Goal: Information Seeking & Learning: Check status

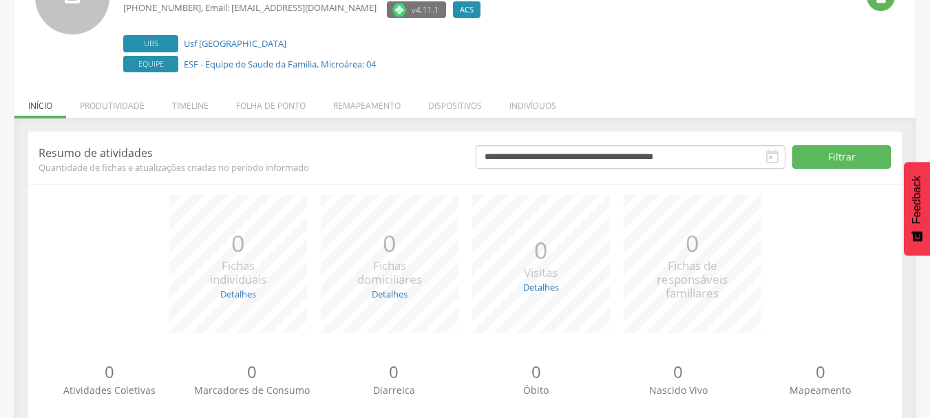
scroll to position [100, 0]
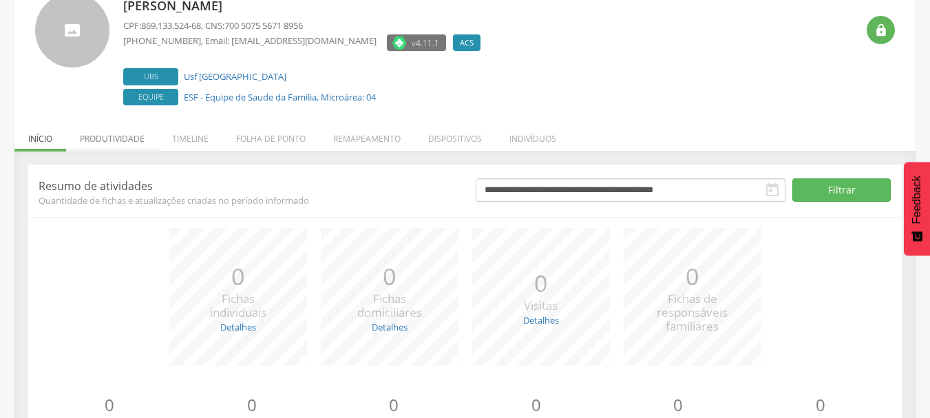
click at [112, 131] on li "Produtividade" at bounding box center [112, 135] width 92 height 32
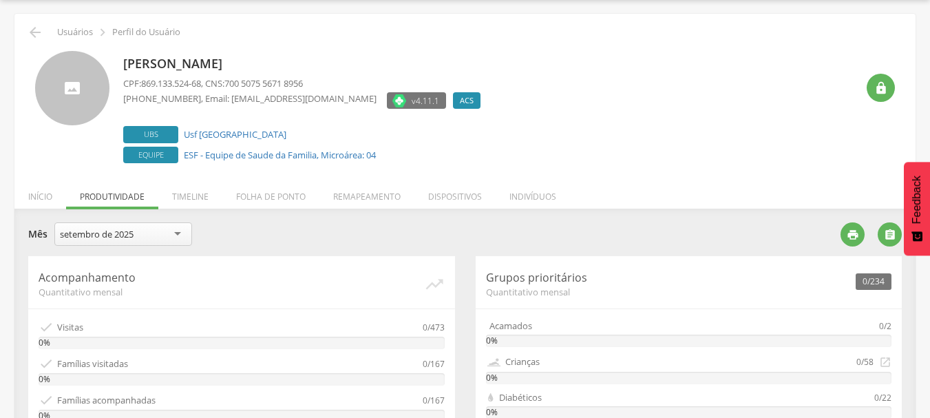
scroll to position [0, 0]
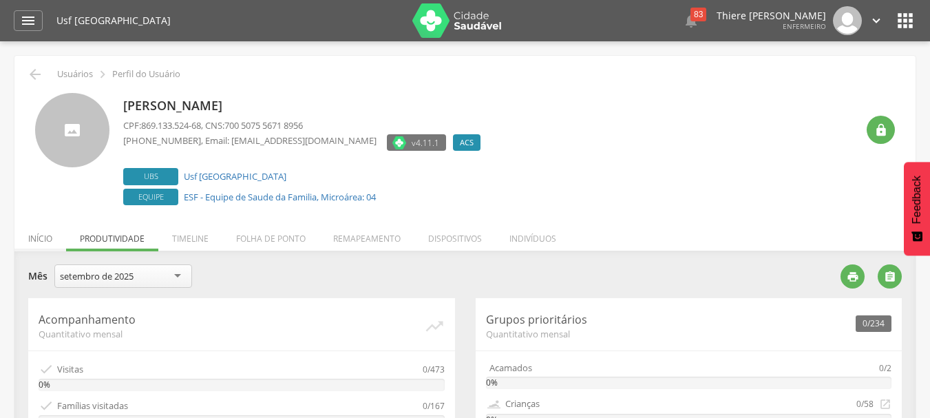
click at [45, 238] on li "Início" at bounding box center [40, 235] width 52 height 32
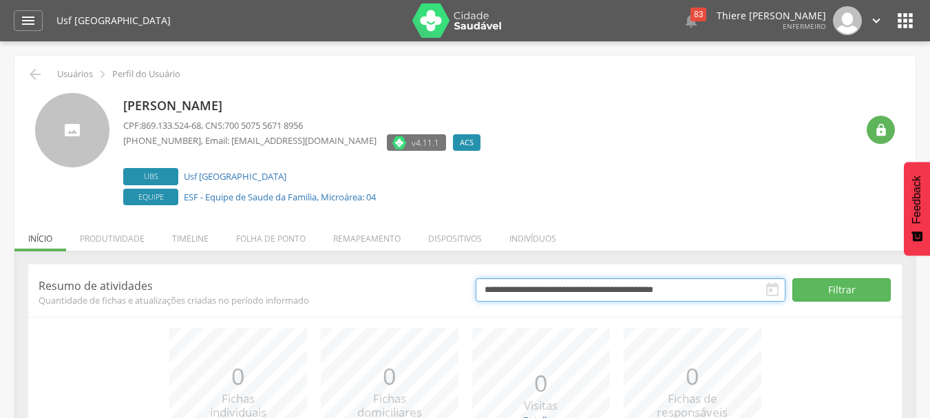
click at [755, 289] on input "**********" at bounding box center [631, 289] width 310 height 23
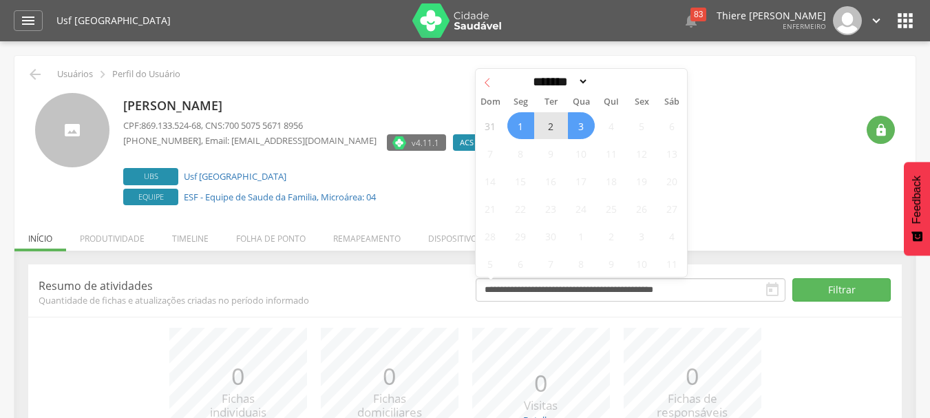
click at [481, 86] on span at bounding box center [487, 80] width 23 height 23
select select "*"
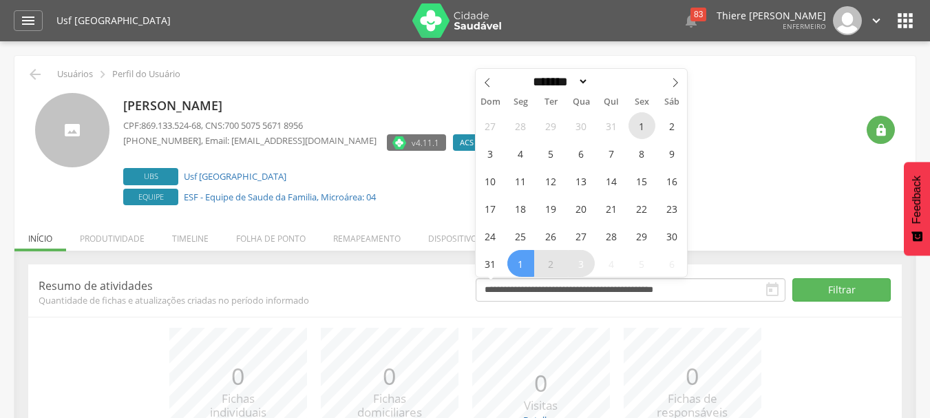
click at [638, 136] on span "1" at bounding box center [642, 125] width 27 height 27
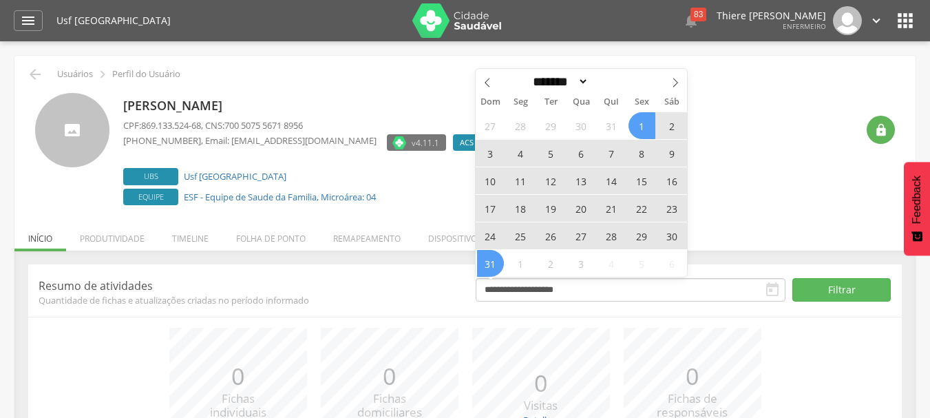
click at [481, 265] on span "31" at bounding box center [490, 263] width 27 height 27
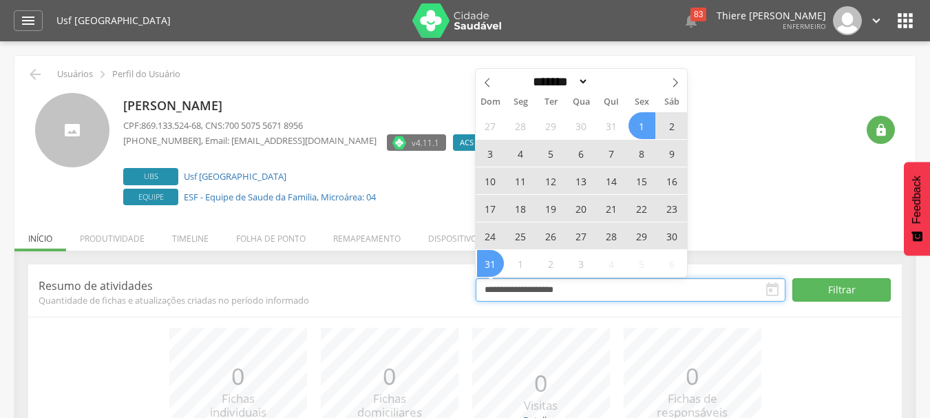
type input "**********"
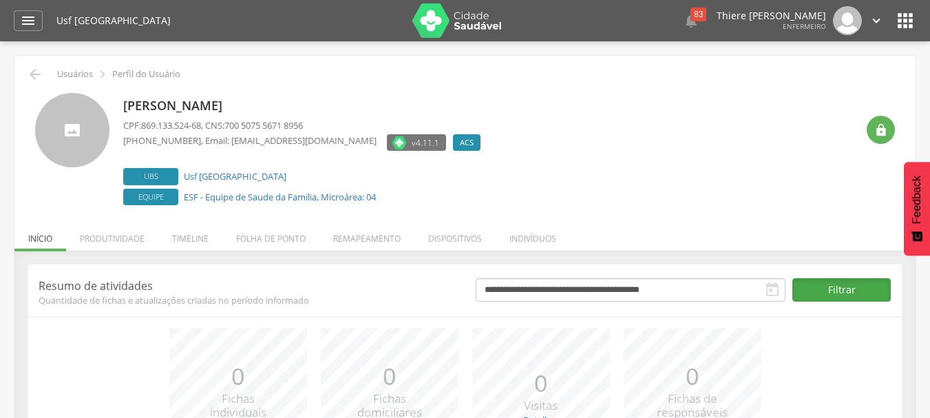
click at [820, 295] on button "Filtrar" at bounding box center [842, 289] width 98 height 23
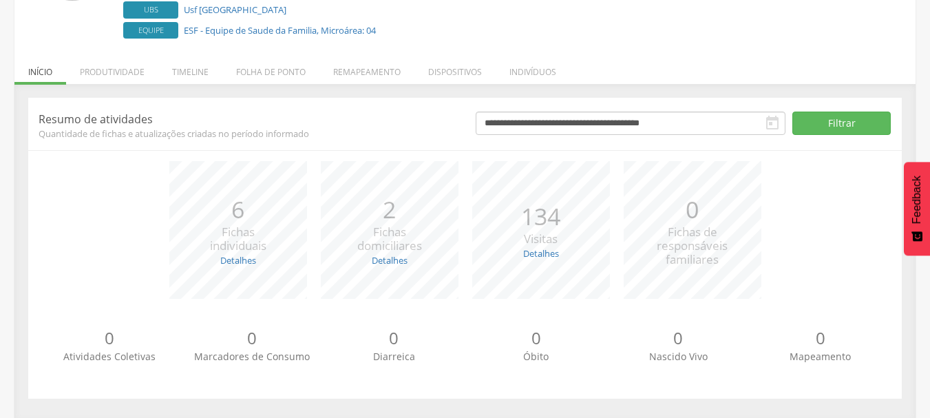
scroll to position [169, 0]
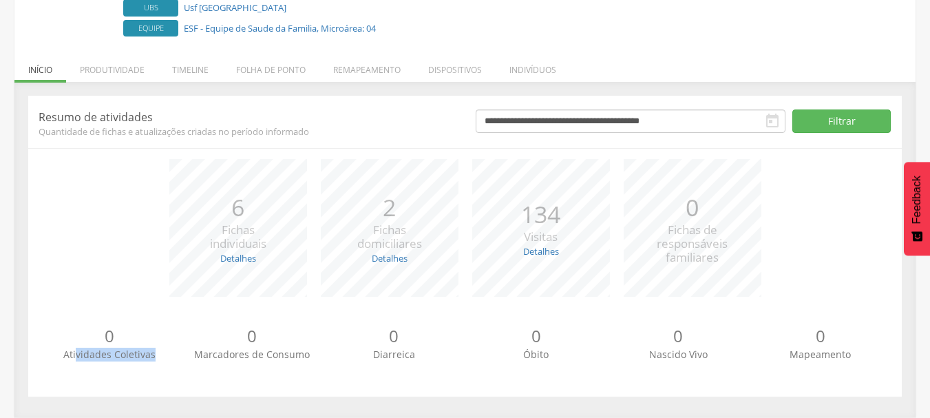
drag, startPoint x: 94, startPoint y: 358, endPoint x: 179, endPoint y: 357, distance: 84.7
click at [167, 359] on div "0 Atividades Coletivas" at bounding box center [110, 342] width 143 height 37
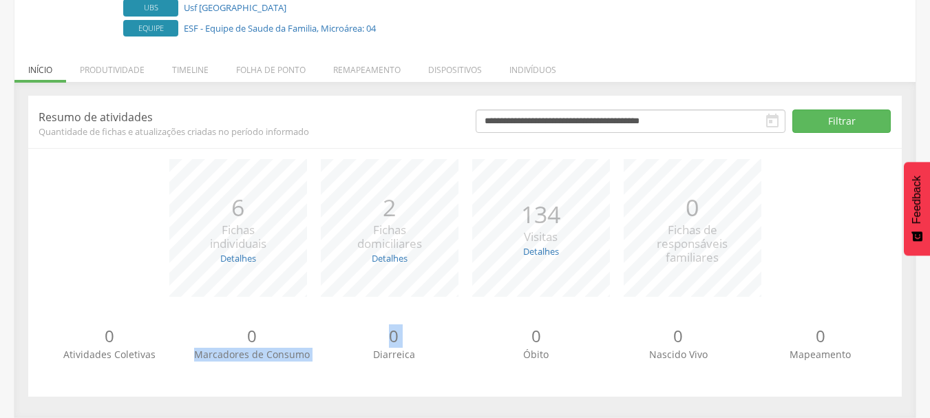
drag, startPoint x: 198, startPoint y: 355, endPoint x: 357, endPoint y: 352, distance: 159.8
click at [333, 356] on div "0 Atividades Coletivas 0 Marcadores de Consumo 0 Diarreica 0 Óbito 0 Nascido Vi…" at bounding box center [465, 349] width 853 height 76
click at [366, 350] on div "0 Diarreica" at bounding box center [394, 342] width 143 height 37
drag, startPoint x: 377, startPoint y: 348, endPoint x: 468, endPoint y: 347, distance: 91.6
click at [463, 348] on div "0 Diarreica" at bounding box center [394, 342] width 143 height 37
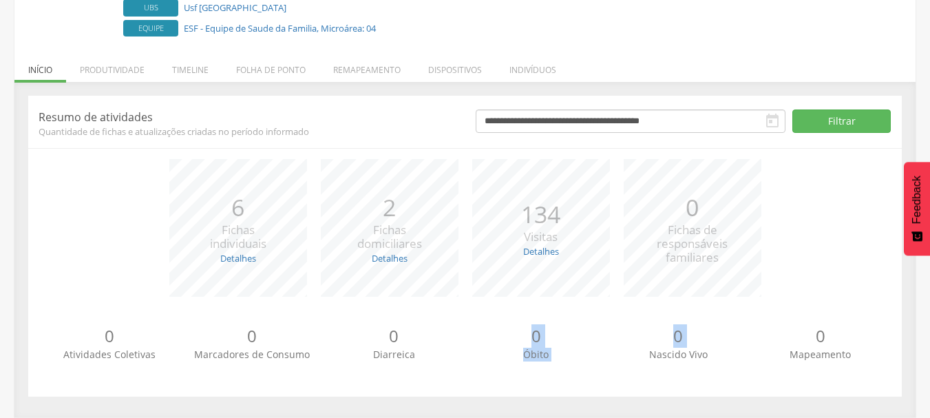
drag, startPoint x: 542, startPoint y: 349, endPoint x: 621, endPoint y: 351, distance: 79.2
click at [620, 351] on div "0 Atividades Coletivas 0 Marcadores de Consumo 0 Diarreica 0 Óbito 0 Nascido Vi…" at bounding box center [465, 349] width 853 height 76
click at [799, 346] on p "0" at bounding box center [821, 335] width 143 height 23
drag, startPoint x: 729, startPoint y: 233, endPoint x: 709, endPoint y: 285, distance: 55.8
click at [690, 278] on div "*** 0 Fichas de responsáveis familiares" at bounding box center [693, 228] width 152 height 138
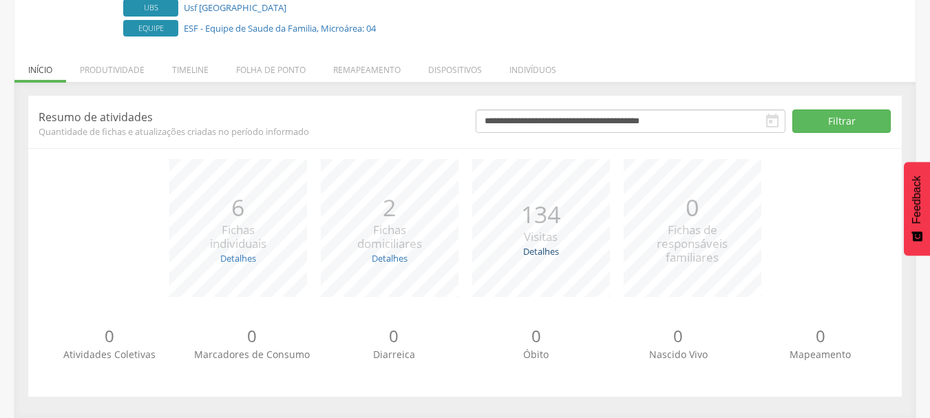
click at [541, 254] on link "Detalhes" at bounding box center [541, 251] width 36 height 12
click at [540, 254] on link "Detalhes" at bounding box center [541, 251] width 36 height 12
drag, startPoint x: 540, startPoint y: 284, endPoint x: 550, endPoint y: 286, distance: 9.9
click at [550, 286] on li "Recusadas: 4" at bounding box center [542, 283] width 85 height 13
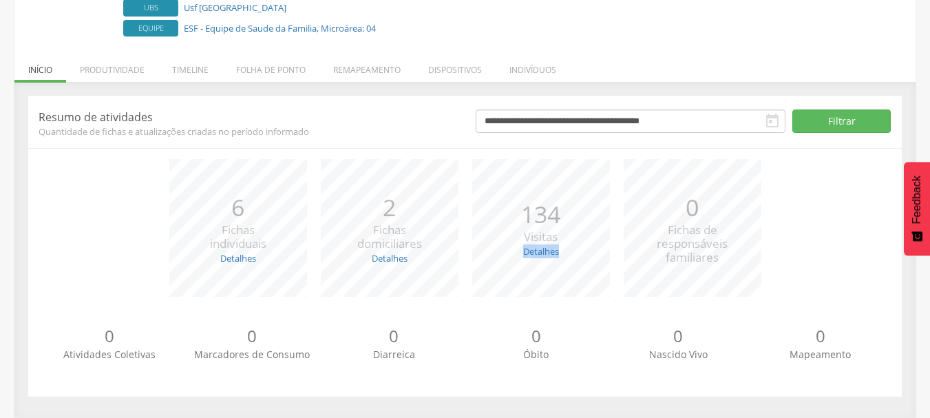
drag, startPoint x: 574, startPoint y: 276, endPoint x: 568, endPoint y: 262, distance: 15.1
click at [574, 273] on div "*** 134 Visitas Detalhes Realizadas: 114 Recusadas: 4 Ausentes: 16" at bounding box center [542, 228] width 152 height 138
click at [533, 251] on link "Detalhes" at bounding box center [541, 251] width 36 height 12
click at [397, 259] on link "Detalhes" at bounding box center [390, 258] width 36 height 12
drag, startPoint x: 382, startPoint y: 280, endPoint x: 406, endPoint y: 280, distance: 24.1
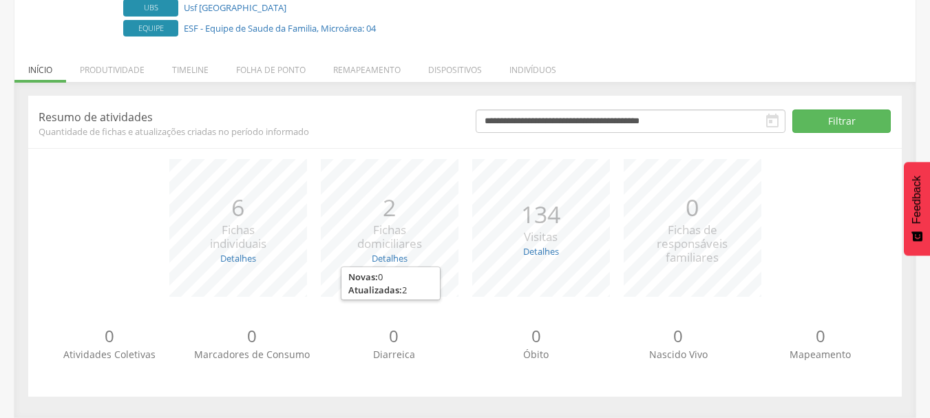
click at [383, 280] on span "0" at bounding box center [380, 277] width 5 height 12
click at [231, 250] on span "Fichas individuais" at bounding box center [238, 237] width 56 height 30
click at [236, 253] on link "Detalhes" at bounding box center [238, 258] width 36 height 12
drag, startPoint x: 240, startPoint y: 269, endPoint x: 253, endPoint y: 267, distance: 13.9
click at [250, 269] on ul "Novas: 1 Atualizadas: 5" at bounding box center [239, 284] width 100 height 34
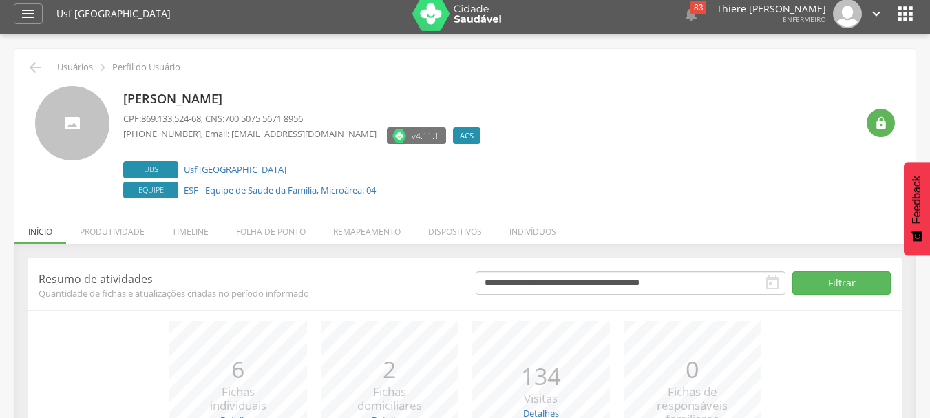
scroll to position [0, 0]
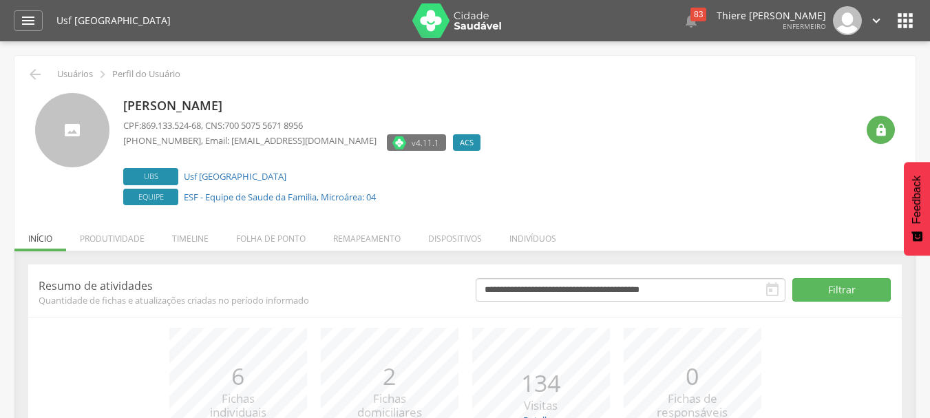
drag, startPoint x: 72, startPoint y: 140, endPoint x: 127, endPoint y: 169, distance: 62.5
click at [72, 140] on div at bounding box center [72, 130] width 74 height 74
click at [205, 238] on li "Timeline" at bounding box center [190, 235] width 64 height 32
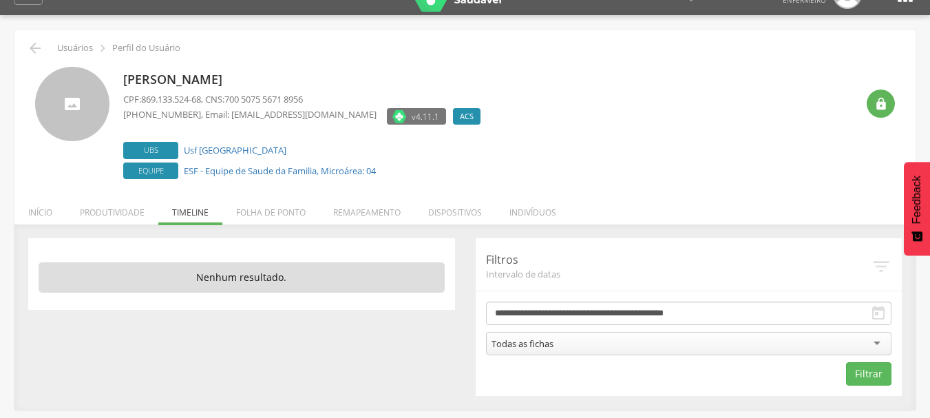
scroll to position [41, 0]
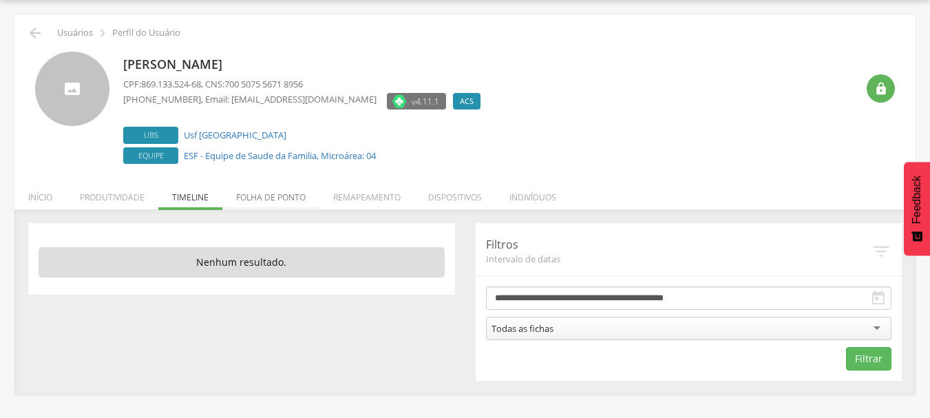
click at [267, 195] on li "Folha de ponto" at bounding box center [270, 194] width 97 height 32
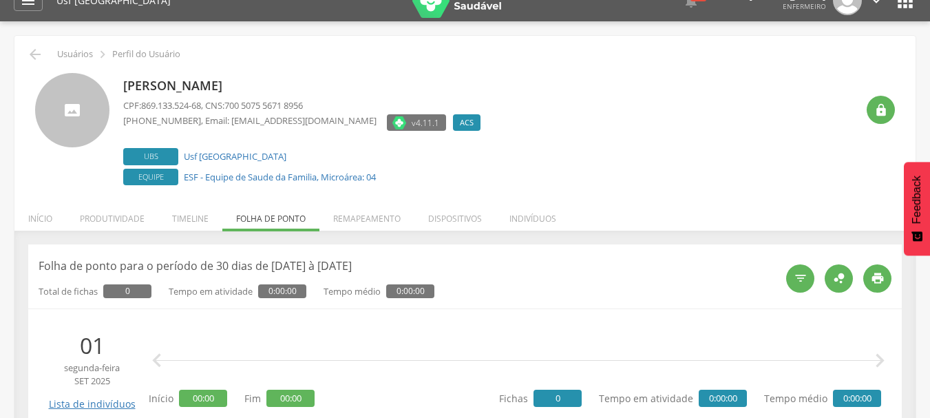
scroll to position [0, 0]
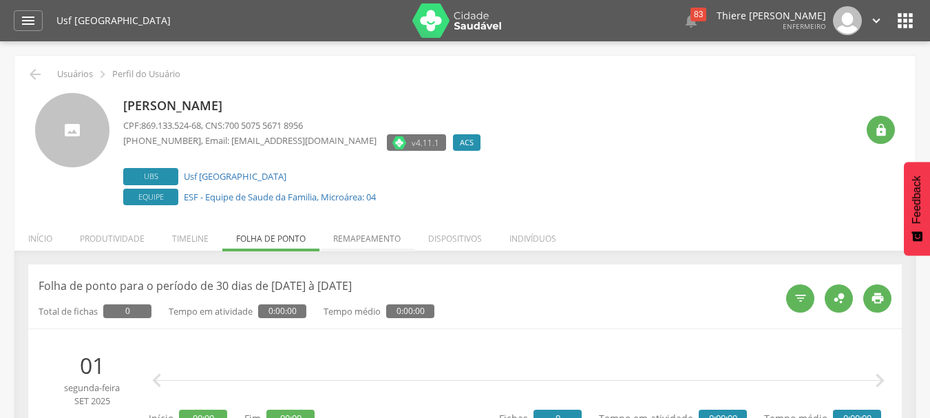
click at [362, 245] on li "Remapeamento" at bounding box center [367, 235] width 95 height 32
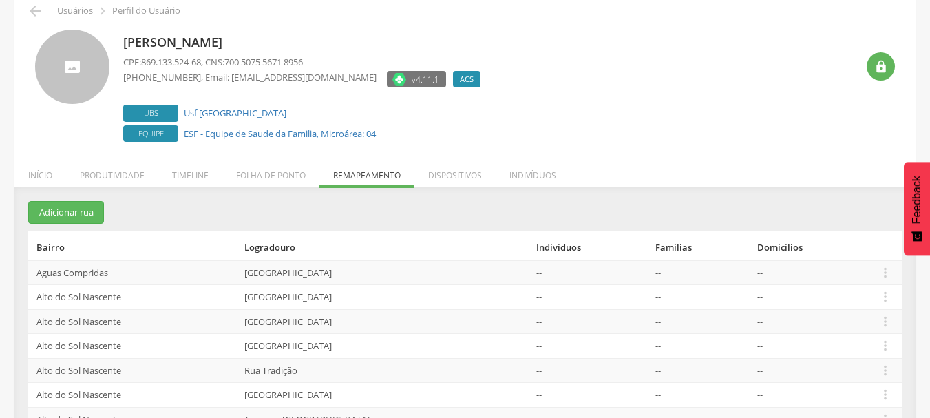
scroll to position [125, 0]
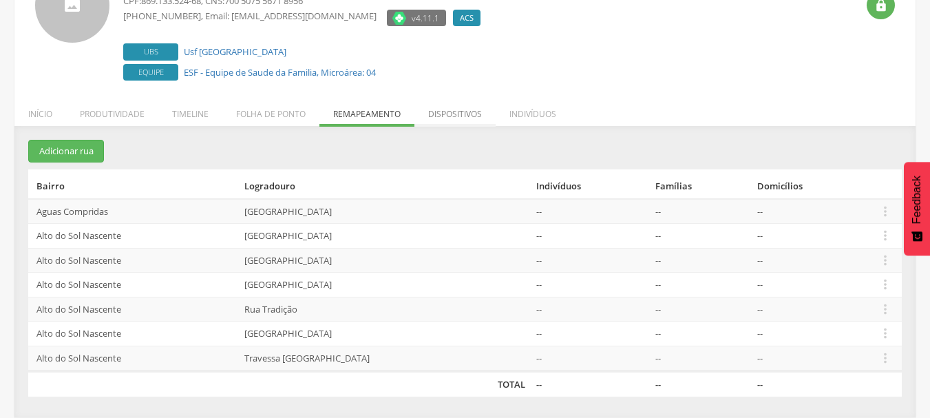
click at [472, 120] on li "Dispositivos" at bounding box center [455, 110] width 81 height 32
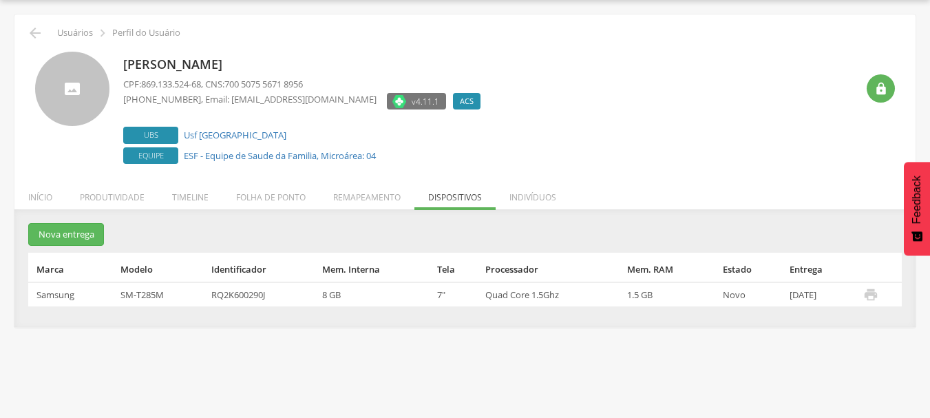
drag, startPoint x: 500, startPoint y: 297, endPoint x: 647, endPoint y: 297, distance: 146.7
click at [508, 297] on td "Quad Core 1.5Ghz" at bounding box center [551, 294] width 142 height 25
click at [517, 191] on li "Indivíduos" at bounding box center [533, 194] width 74 height 32
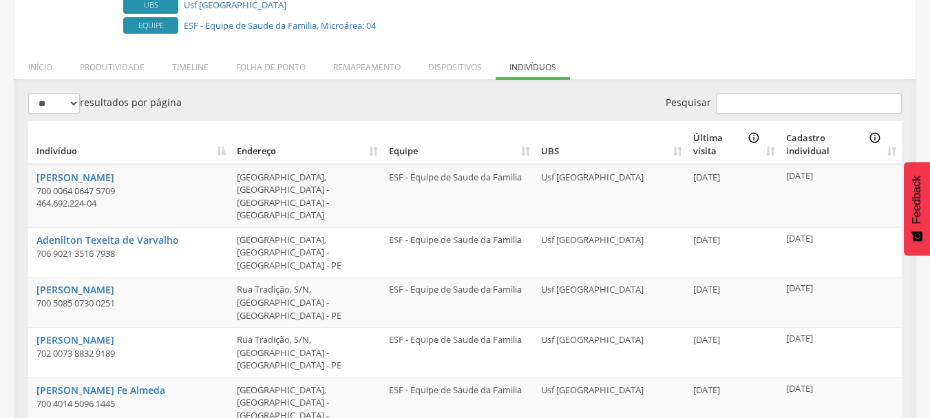
scroll to position [194, 0]
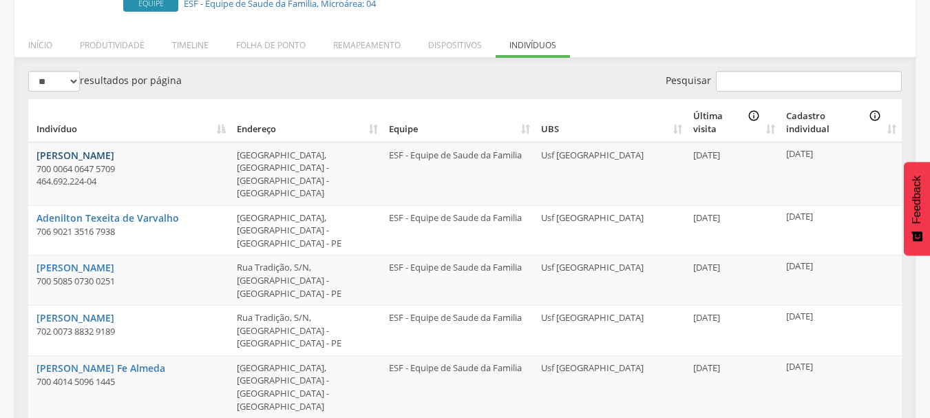
click at [76, 156] on link "Ada Maris Oliveira" at bounding box center [75, 155] width 78 height 13
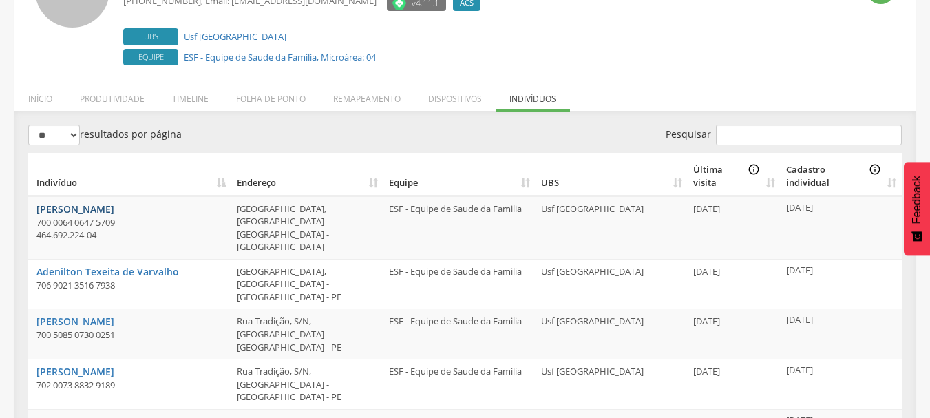
scroll to position [0, 0]
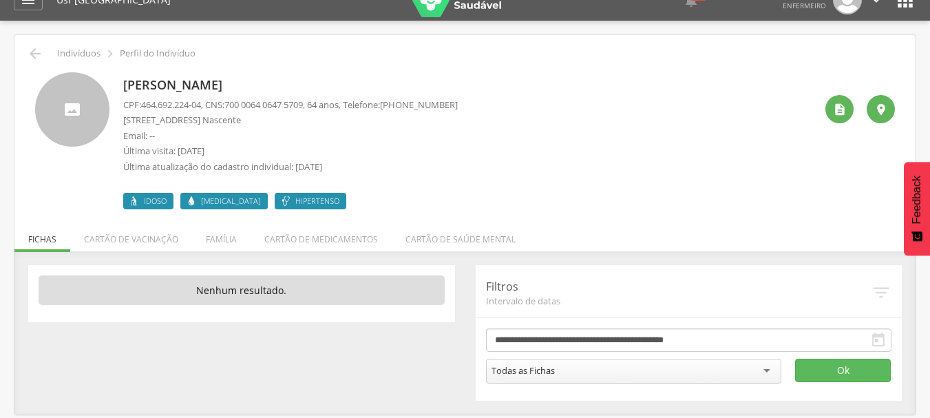
scroll to position [41, 0]
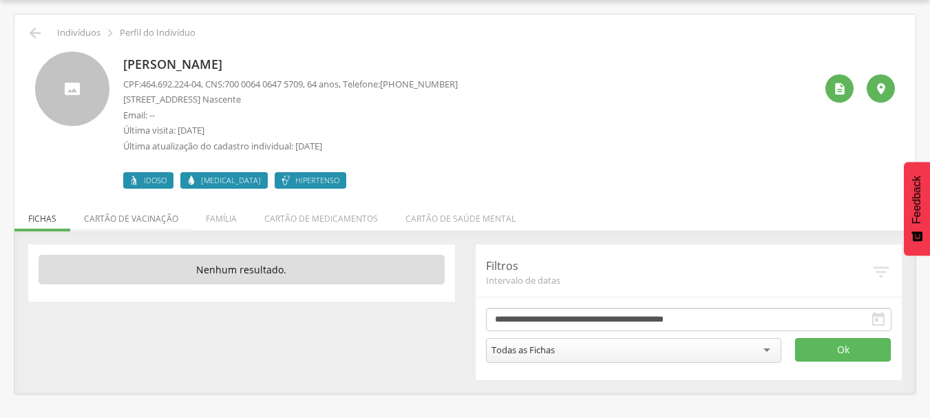
click at [141, 222] on li "Cartão de vacinação" at bounding box center [131, 215] width 122 height 32
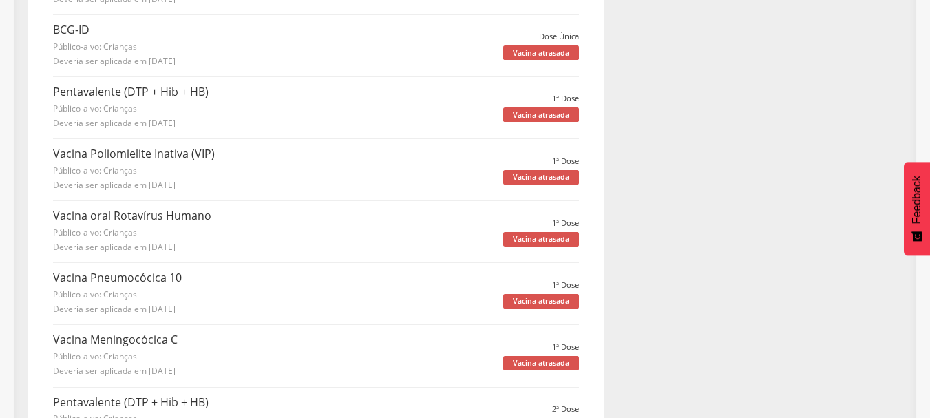
scroll to position [0, 0]
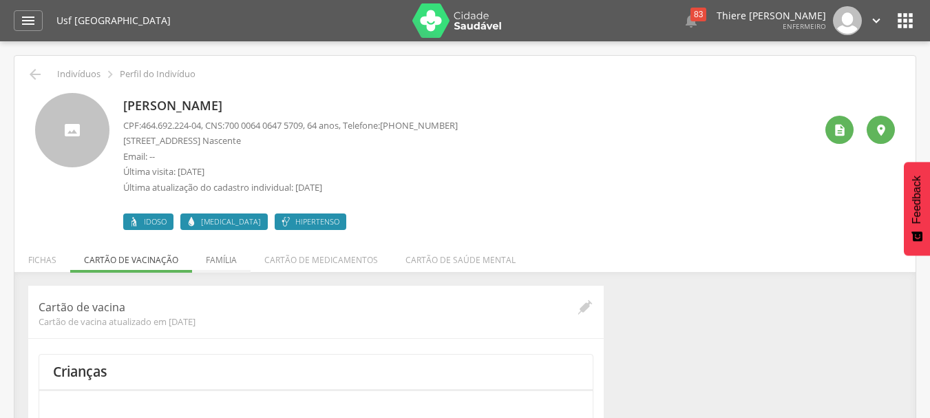
click at [227, 255] on li "Família" at bounding box center [221, 256] width 59 height 32
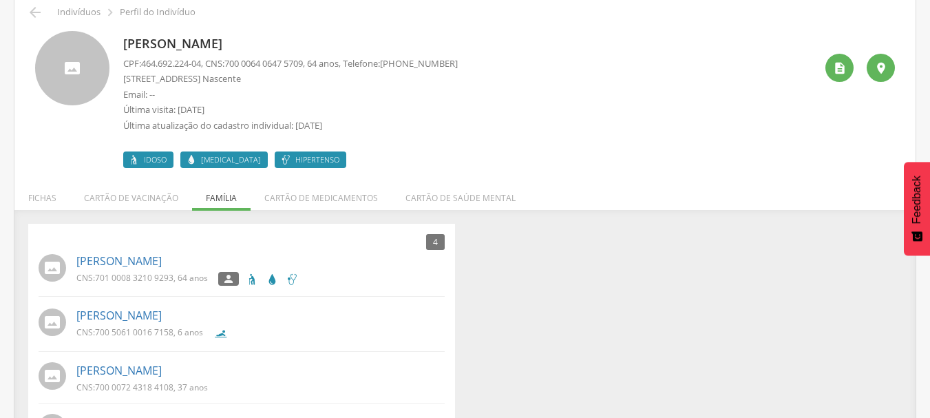
scroll to position [120, 0]
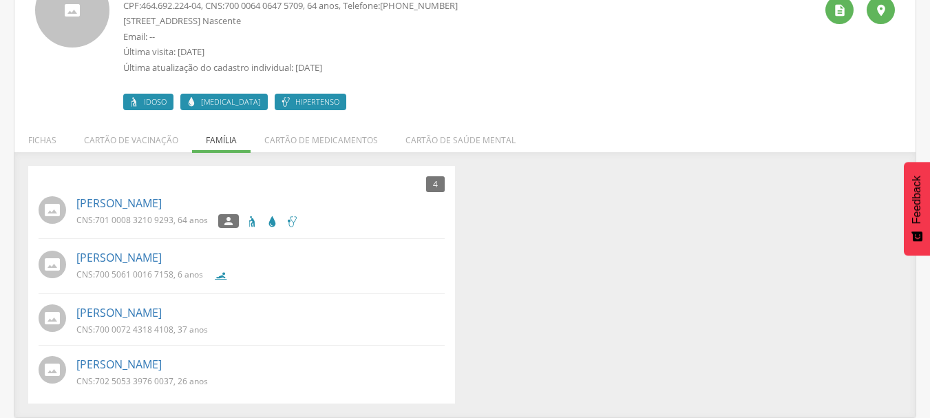
click at [342, 143] on li "Cartão de medicamentos" at bounding box center [321, 137] width 141 height 32
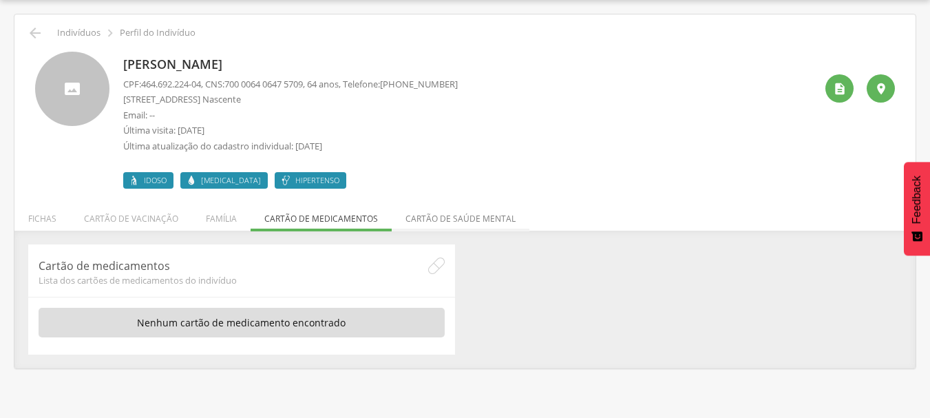
click at [436, 210] on li "Cartão de saúde mental" at bounding box center [461, 215] width 138 height 32
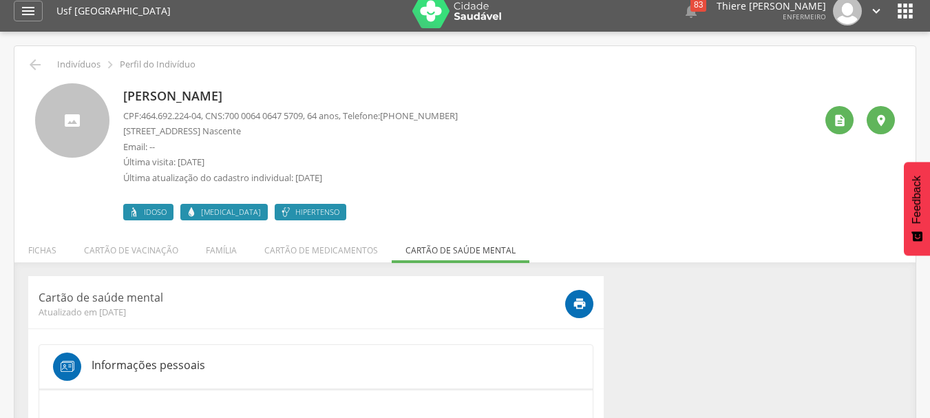
scroll to position [0, 0]
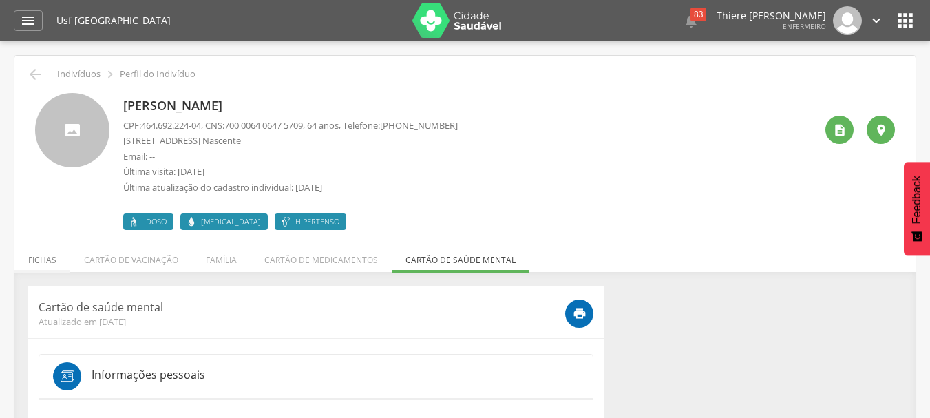
click at [45, 258] on li "Fichas" at bounding box center [42, 256] width 56 height 32
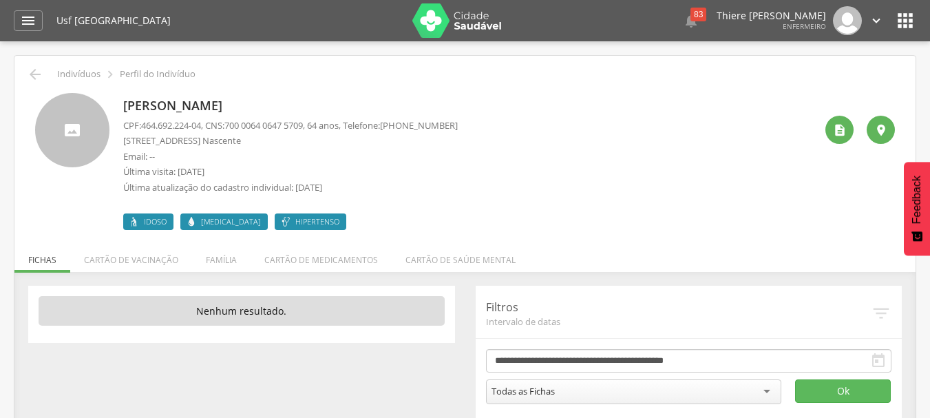
click at [83, 143] on div at bounding box center [72, 130] width 74 height 74
click at [114, 125] on div "Ada Maris Oliveira CPF: 464.692.224-04 , CNS: 700 0064 0647 5709 , 64 anos, Tel…" at bounding box center [465, 161] width 860 height 137
click at [171, 159] on p "Email: --" at bounding box center [290, 156] width 335 height 13
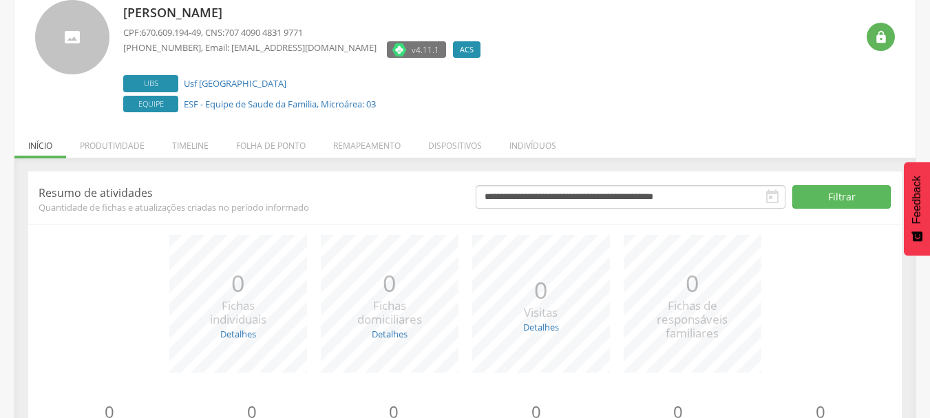
scroll to position [31, 0]
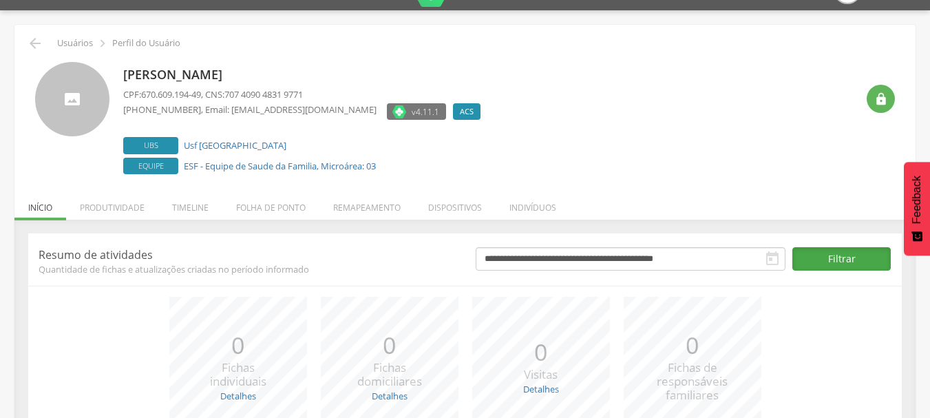
click at [814, 257] on button "Filtrar" at bounding box center [842, 258] width 98 height 23
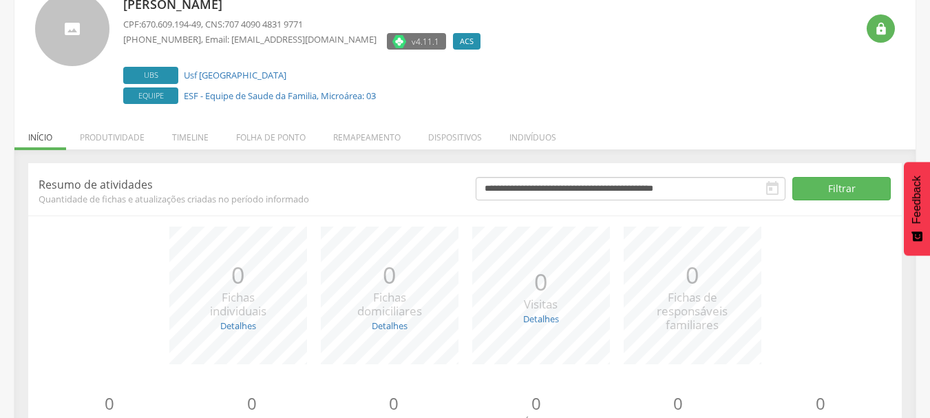
scroll to position [169, 0]
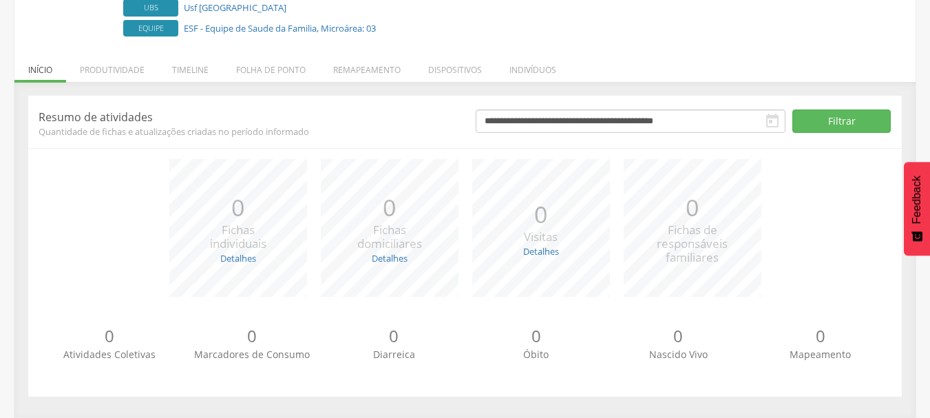
click at [764, 128] on icon "" at bounding box center [772, 121] width 17 height 17
click at [769, 125] on icon "" at bounding box center [772, 121] width 17 height 17
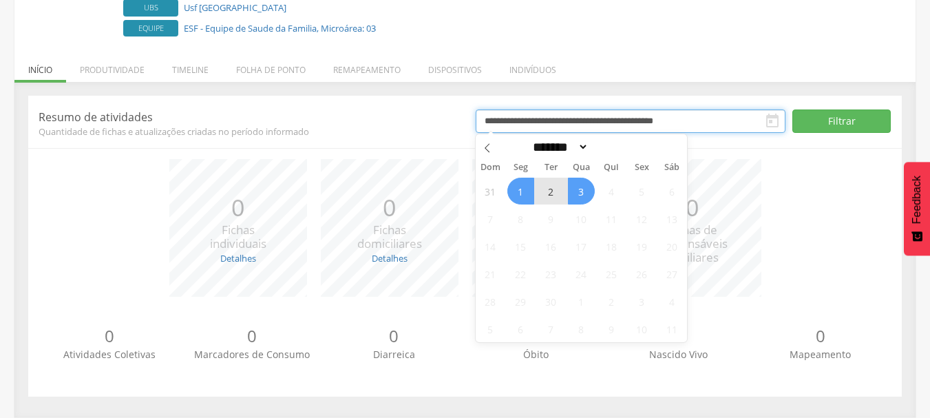
click at [618, 133] on body " Dashboard Supervisão Produtividade Mapa da Cidade App desatualizado Última si…" at bounding box center [465, 40] width 930 height 418
click at [492, 147] on span at bounding box center [487, 145] width 23 height 23
select select "*"
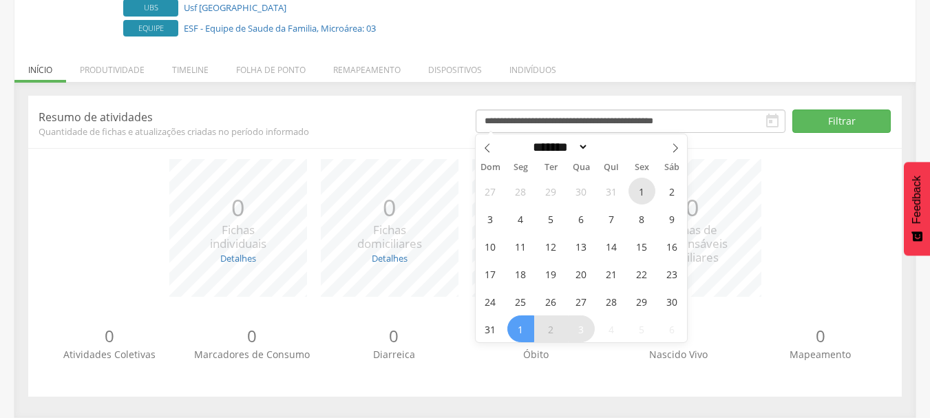
click at [637, 192] on span "1" at bounding box center [642, 191] width 27 height 27
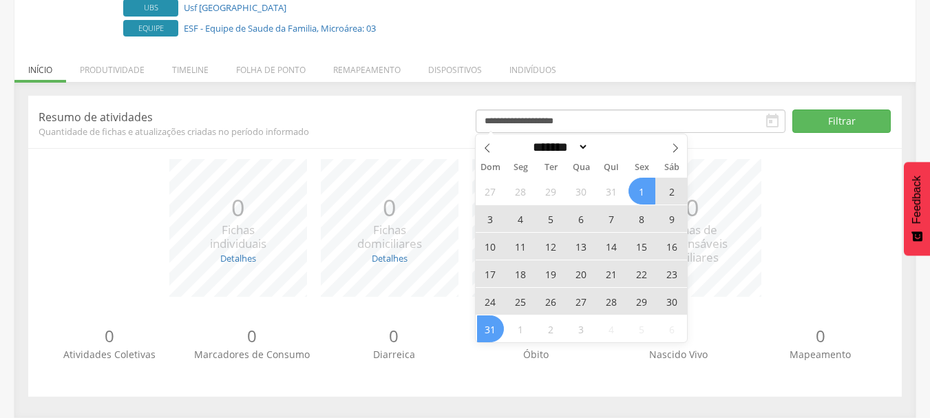
drag, startPoint x: 499, startPoint y: 335, endPoint x: 506, endPoint y: 334, distance: 7.7
click at [497, 335] on span "31" at bounding box center [490, 328] width 27 height 27
type input "**********"
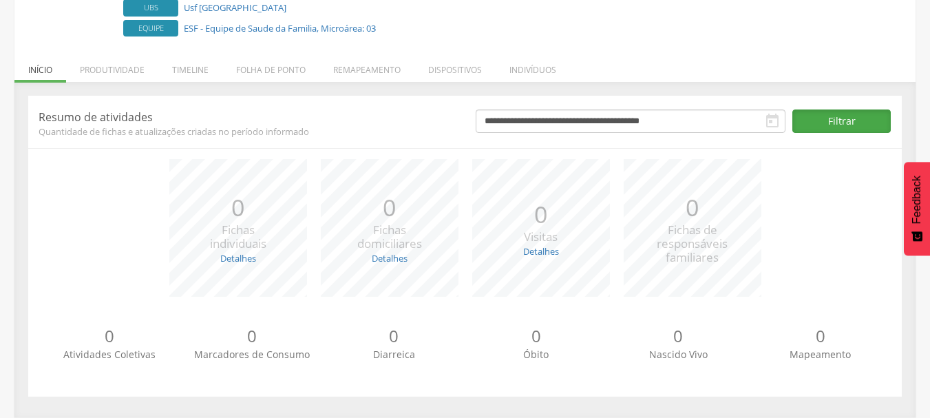
click at [837, 127] on button "Filtrar" at bounding box center [842, 120] width 98 height 23
click at [547, 247] on link "Detalhes" at bounding box center [541, 251] width 36 height 12
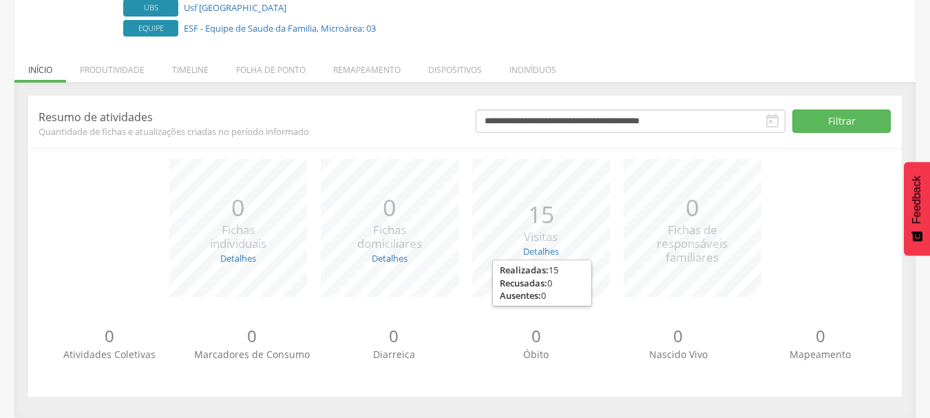
scroll to position [31, 0]
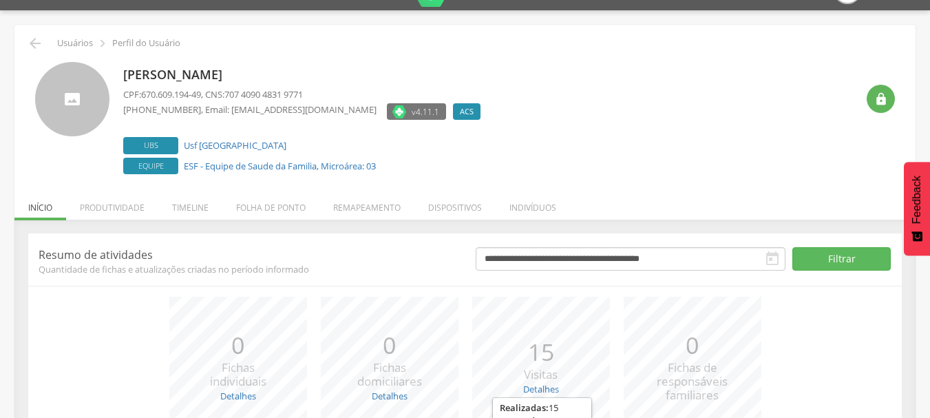
drag, startPoint x: 139, startPoint y: 96, endPoint x: 282, endPoint y: 79, distance: 144.3
click at [282, 79] on div "[PERSON_NAME] CPF: 670.609.194-49 , CNS: 707 4090 4831 9771 [PHONE_NUMBER] , Em…" at bounding box center [305, 120] width 364 height 116
click at [284, 79] on p "[PERSON_NAME]" at bounding box center [305, 75] width 364 height 18
click at [117, 204] on li "Produtividade" at bounding box center [112, 204] width 92 height 32
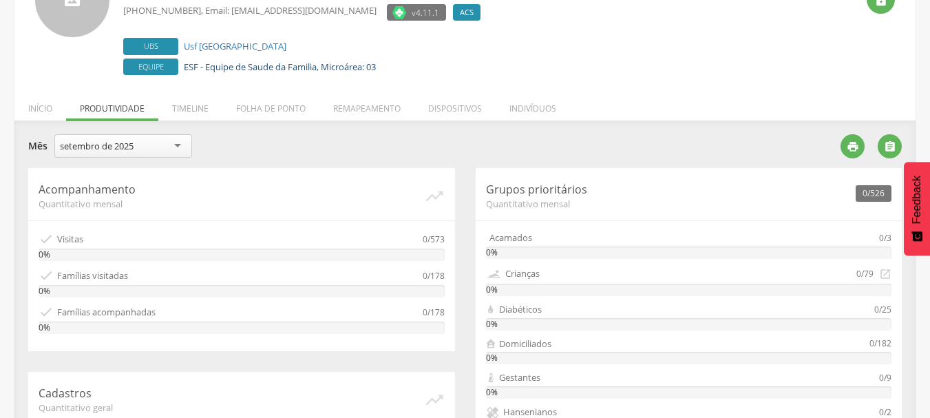
scroll to position [0, 0]
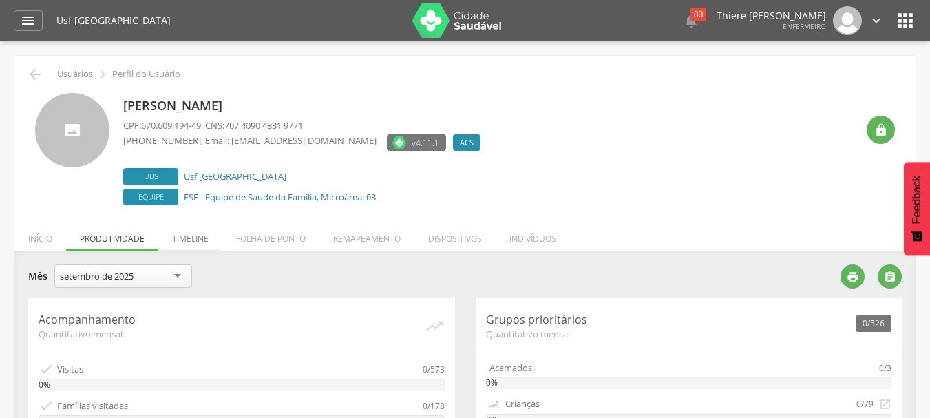
click at [194, 244] on li "Timeline" at bounding box center [190, 235] width 64 height 32
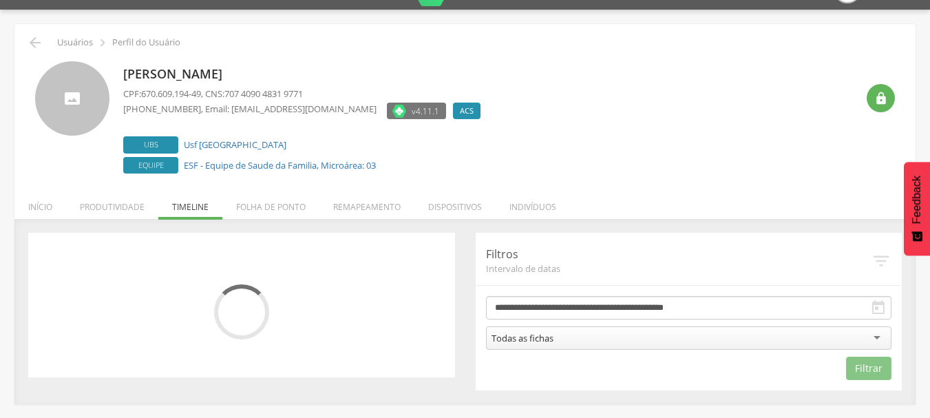
scroll to position [41, 0]
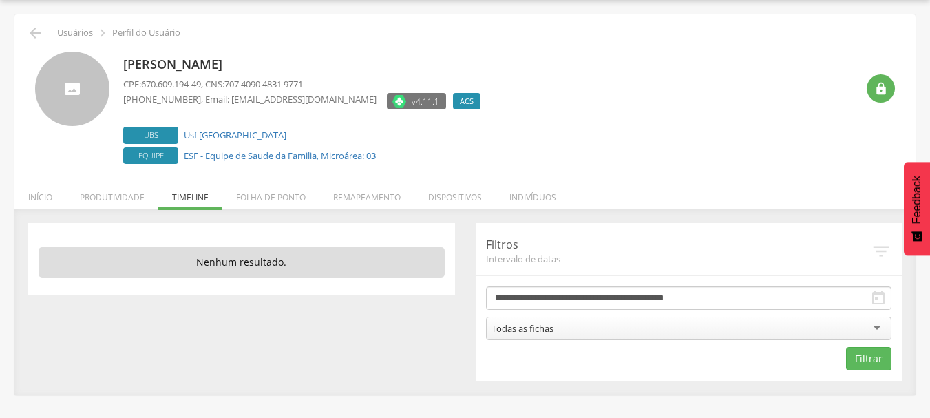
click at [220, 266] on p "Nenhum resultado." at bounding box center [242, 262] width 406 height 30
click at [264, 199] on li "Folha de ponto" at bounding box center [270, 194] width 97 height 32
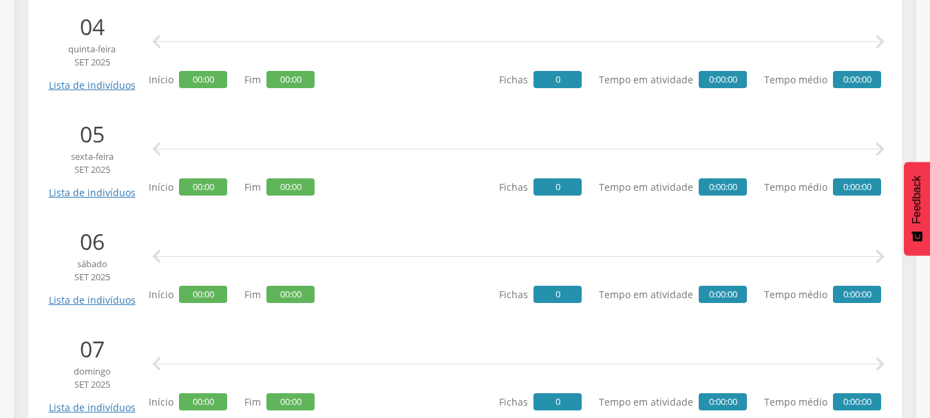
scroll to position [179, 0]
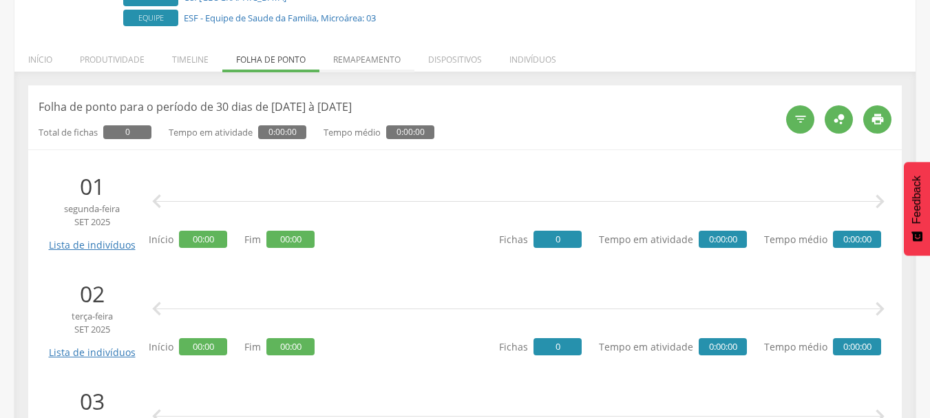
click at [357, 71] on li "Remapeamento" at bounding box center [367, 56] width 95 height 32
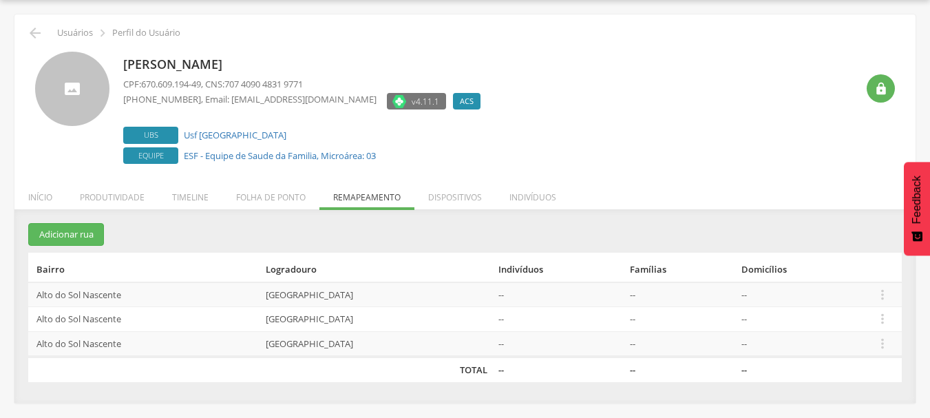
scroll to position [41, 0]
click at [460, 100] on span "ACS" at bounding box center [467, 101] width 14 height 11
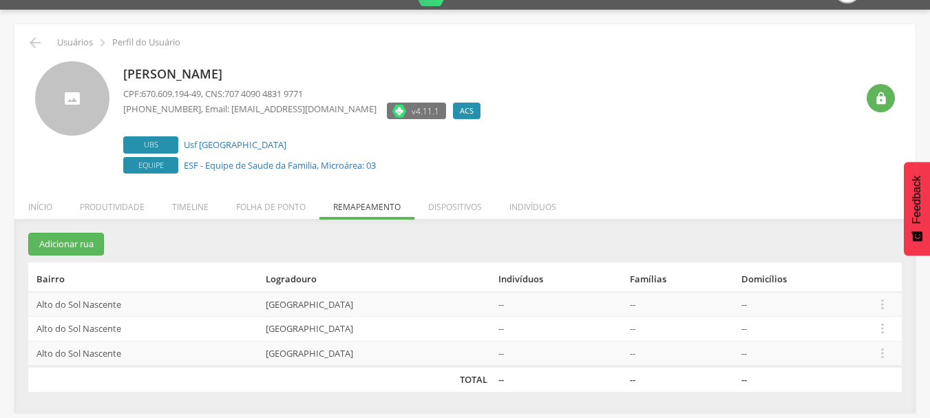
scroll to position [0, 0]
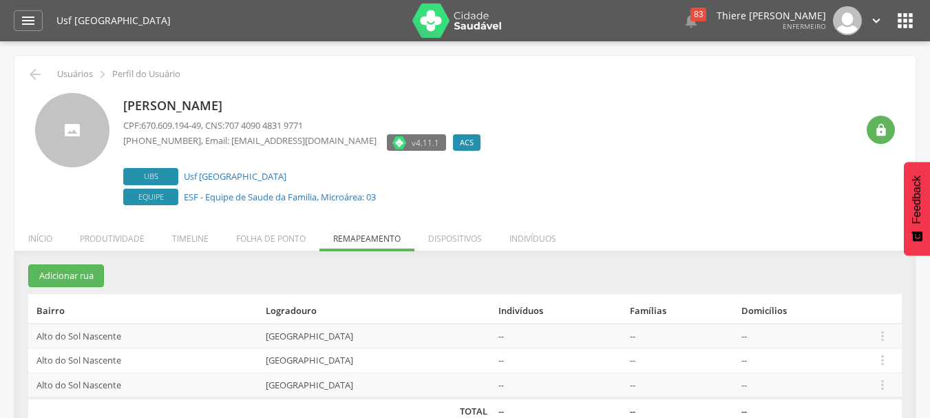
click at [87, 135] on div at bounding box center [72, 130] width 74 height 74
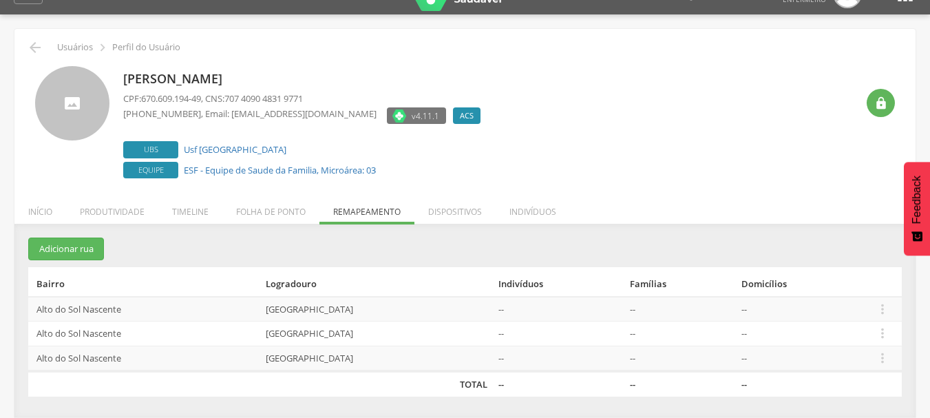
scroll to position [41, 0]
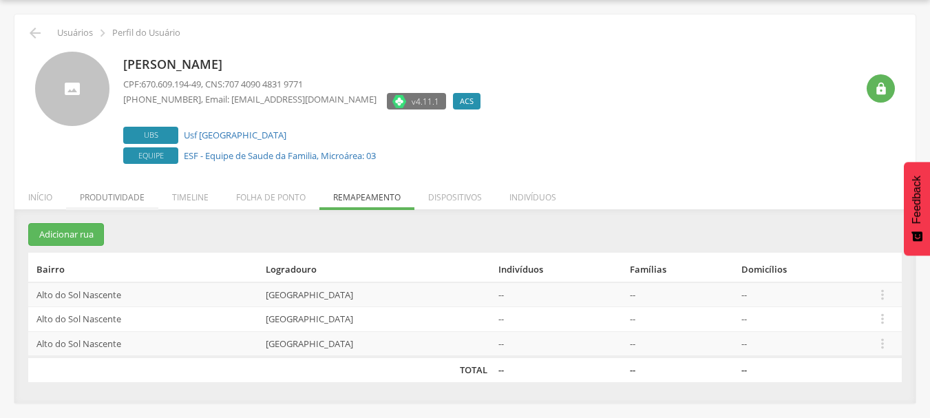
click at [117, 203] on li "Produtividade" at bounding box center [112, 194] width 92 height 32
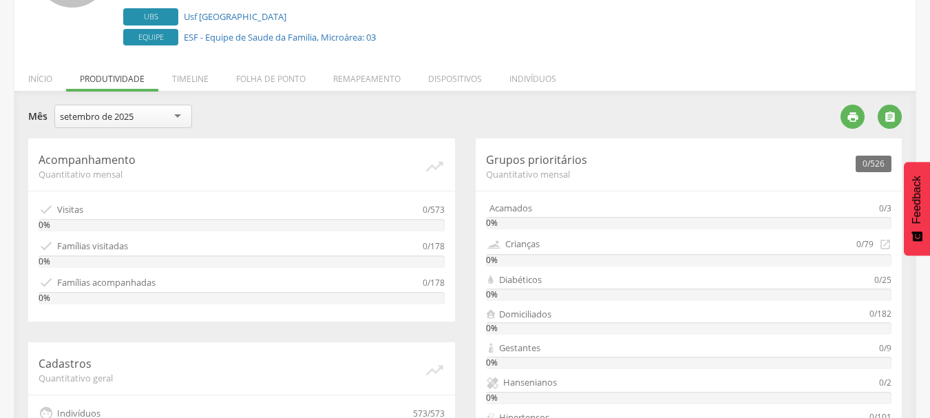
scroll to position [110, 0]
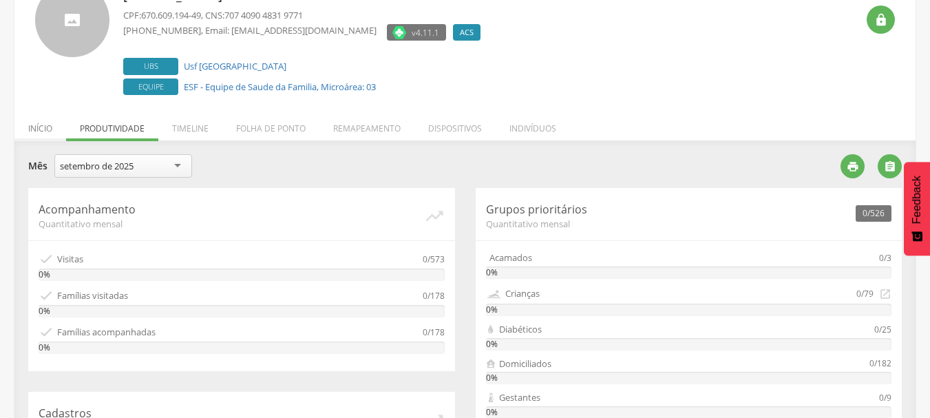
click at [64, 125] on li "Início" at bounding box center [40, 125] width 52 height 32
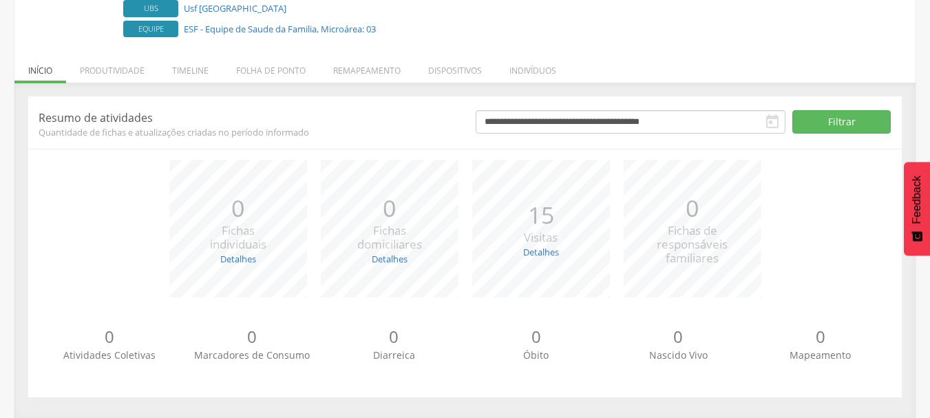
scroll to position [169, 0]
click at [132, 70] on li "Produtividade" at bounding box center [112, 66] width 92 height 32
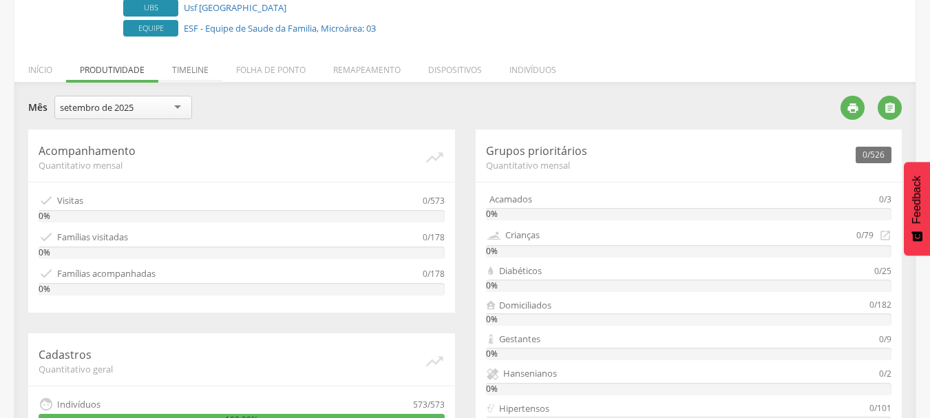
click at [206, 72] on li "Timeline" at bounding box center [190, 66] width 64 height 32
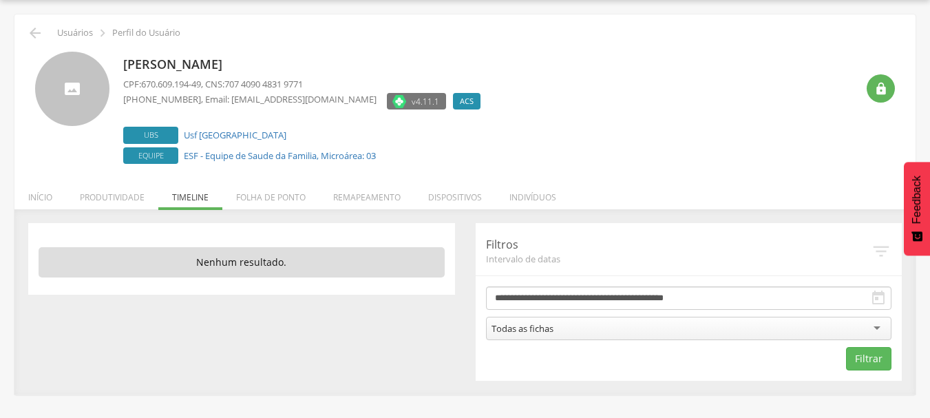
scroll to position [41, 0]
click at [251, 185] on li "Folha de ponto" at bounding box center [270, 194] width 97 height 32
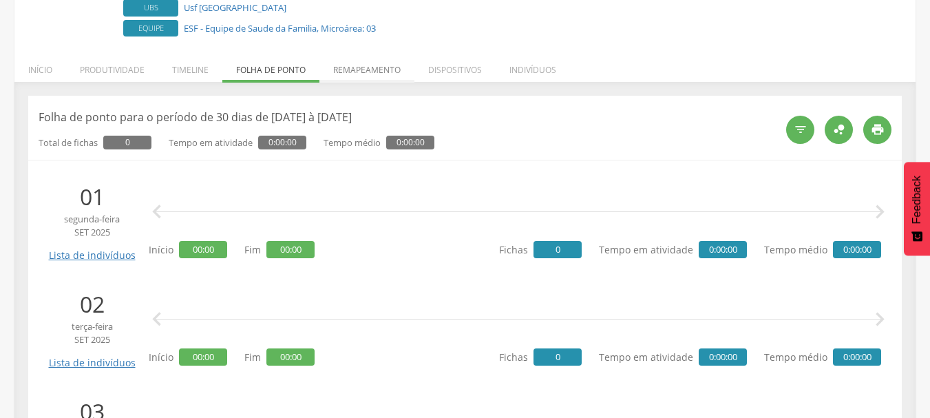
click at [374, 68] on li "Remapeamento" at bounding box center [367, 66] width 95 height 32
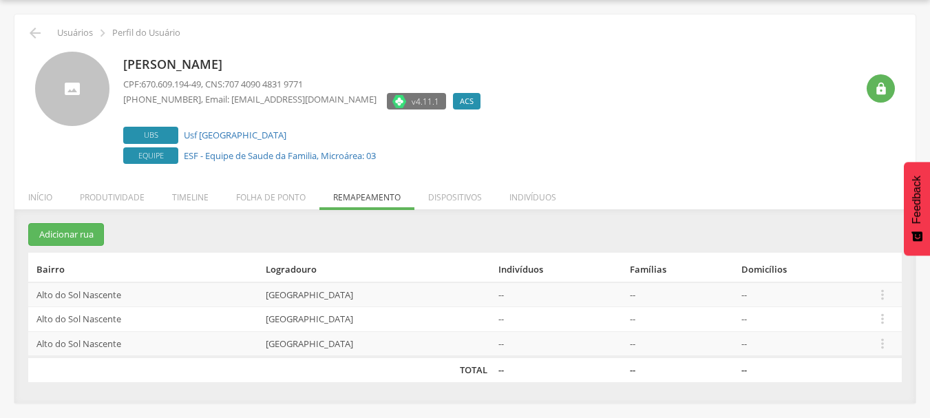
scroll to position [41, 0]
click at [446, 202] on li "Dispositivos" at bounding box center [455, 194] width 81 height 32
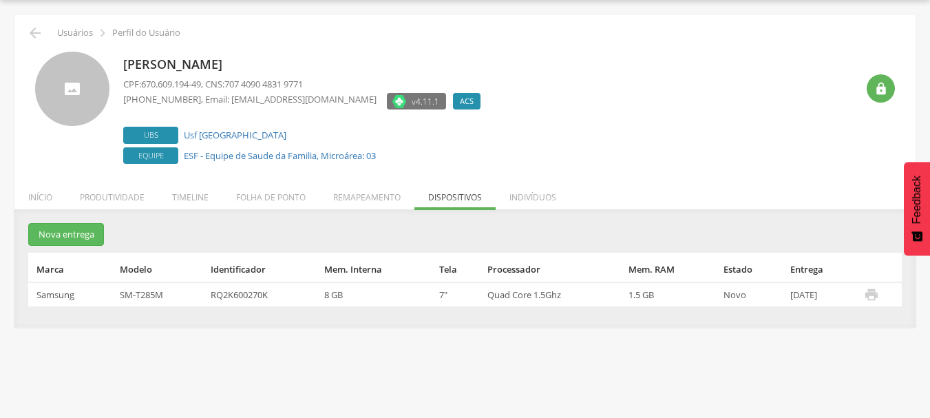
click at [494, 293] on td "Quad Core 1.5Ghz" at bounding box center [552, 294] width 141 height 25
click at [516, 189] on li "Indivíduos" at bounding box center [533, 194] width 74 height 32
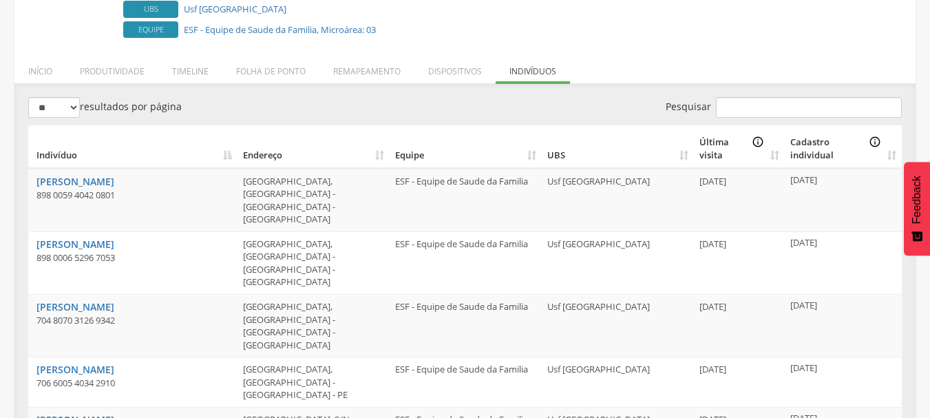
scroll to position [0, 0]
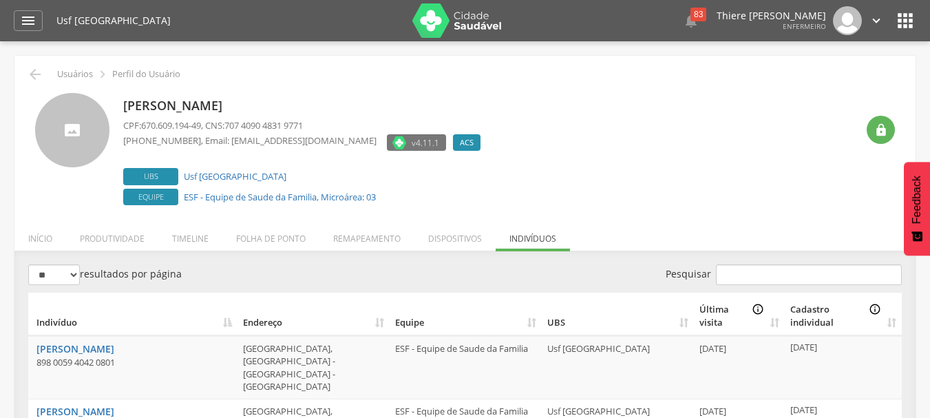
click at [899, 18] on icon "" at bounding box center [906, 21] width 22 height 22
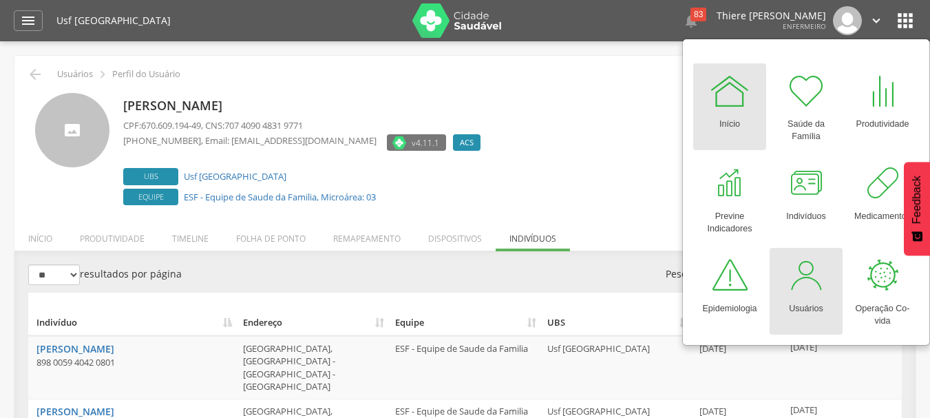
click at [793, 272] on div at bounding box center [806, 275] width 41 height 41
